Goal: Task Accomplishment & Management: Use online tool/utility

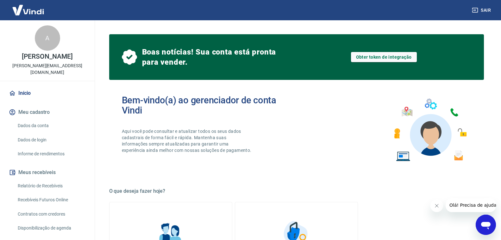
click at [48, 193] on link "Recebíveis Futuros Online" at bounding box center [51, 199] width 72 height 13
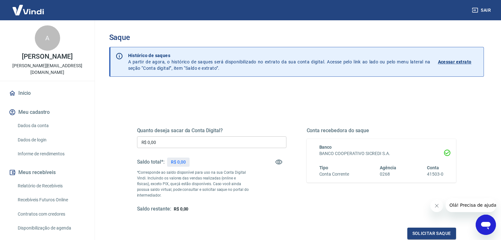
click at [282, 102] on div "Quanto deseja sacar da Conta Digital? R$ 0,00 ​ Saldo total*: R$ 0,00 *Correspo…" at bounding box center [297, 172] width 334 height 147
